Goal: Information Seeking & Learning: Learn about a topic

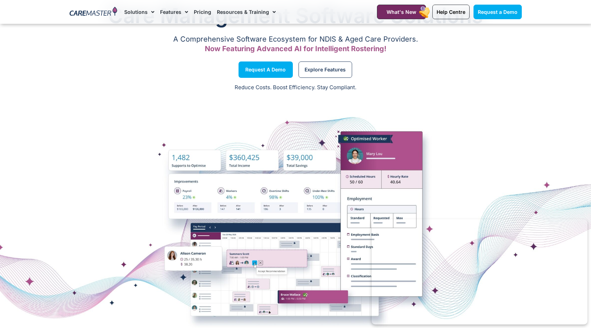
scroll to position [71, 0]
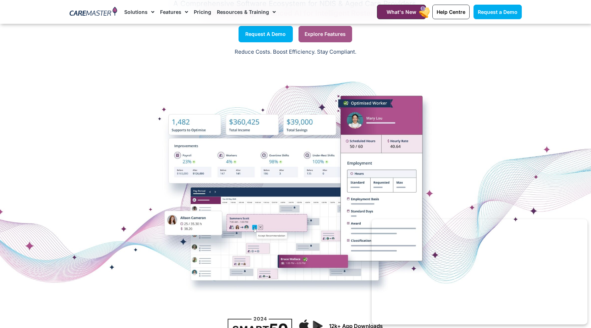
click at [307, 34] on span "Explore Features" at bounding box center [325, 34] width 41 height 4
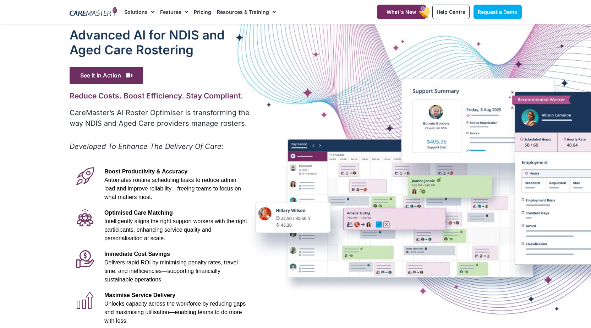
click at [212, 106] on div "Advanced Al for NDIS and Aged Care Rostering See it in Action Video Player http…" at bounding box center [160, 198] width 188 height 349
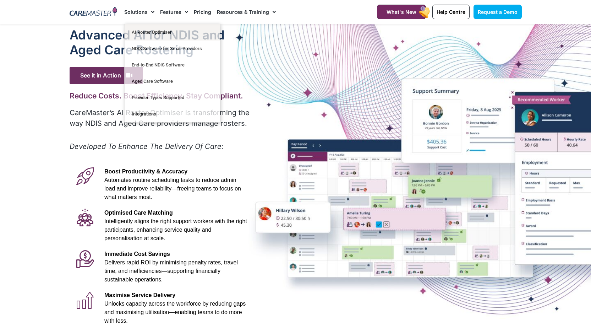
click at [101, 16] on img at bounding box center [94, 12] width 48 height 11
